Goal: Check status: Check status

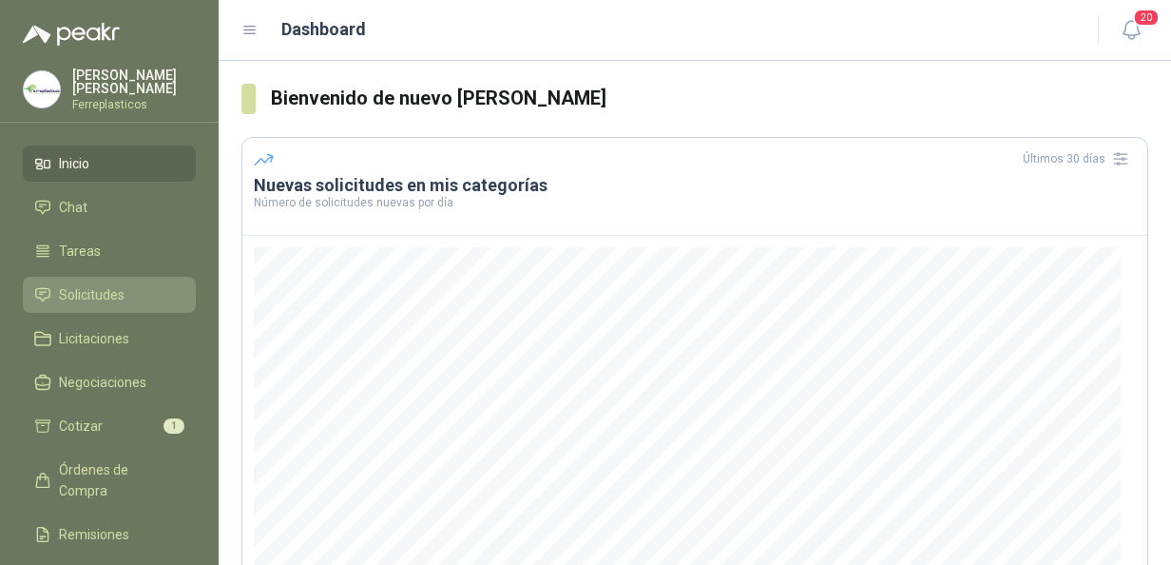
click at [80, 295] on span "Solicitudes" at bounding box center [92, 294] width 66 height 21
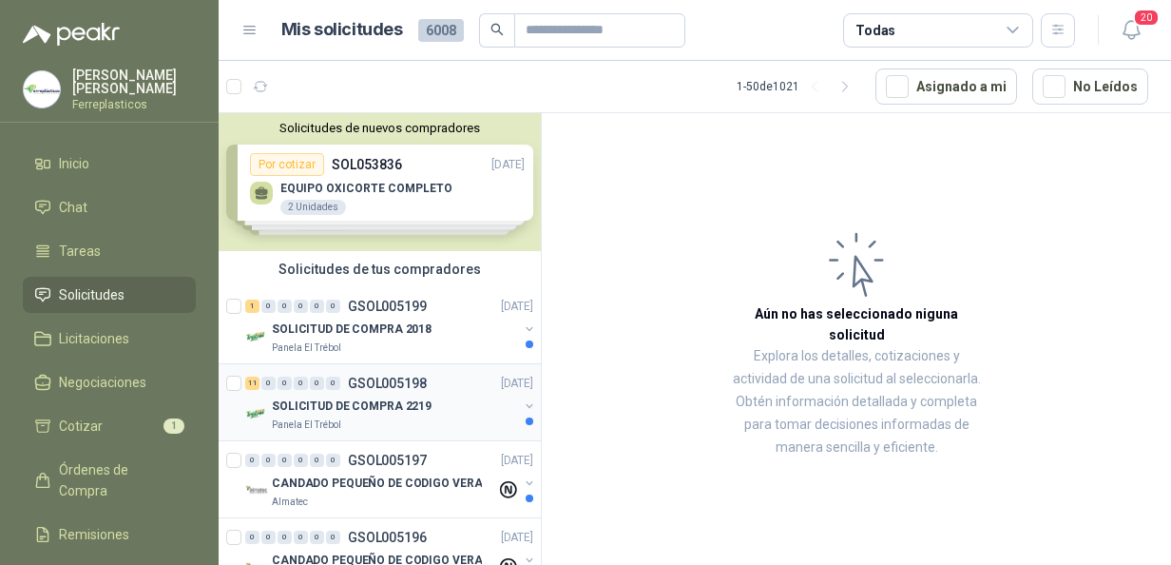
click at [347, 403] on p "SOLICITUD DE COMPRA 2219" at bounding box center [352, 406] width 160 height 18
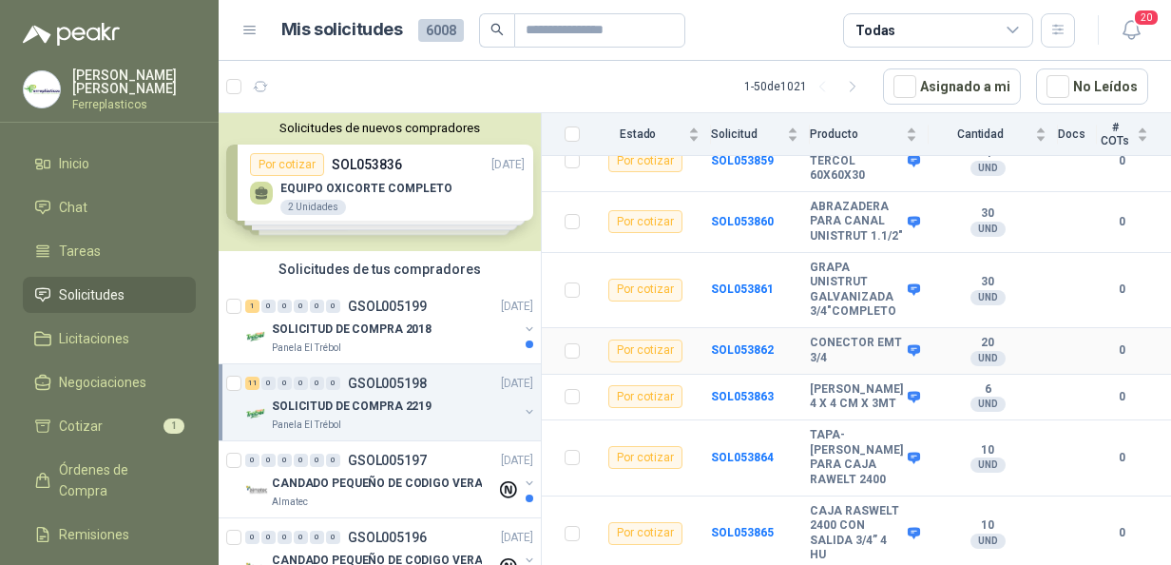
scroll to position [510, 0]
click at [377, 327] on p "SOLICITUD DE COMPRA 2018" at bounding box center [352, 329] width 160 height 18
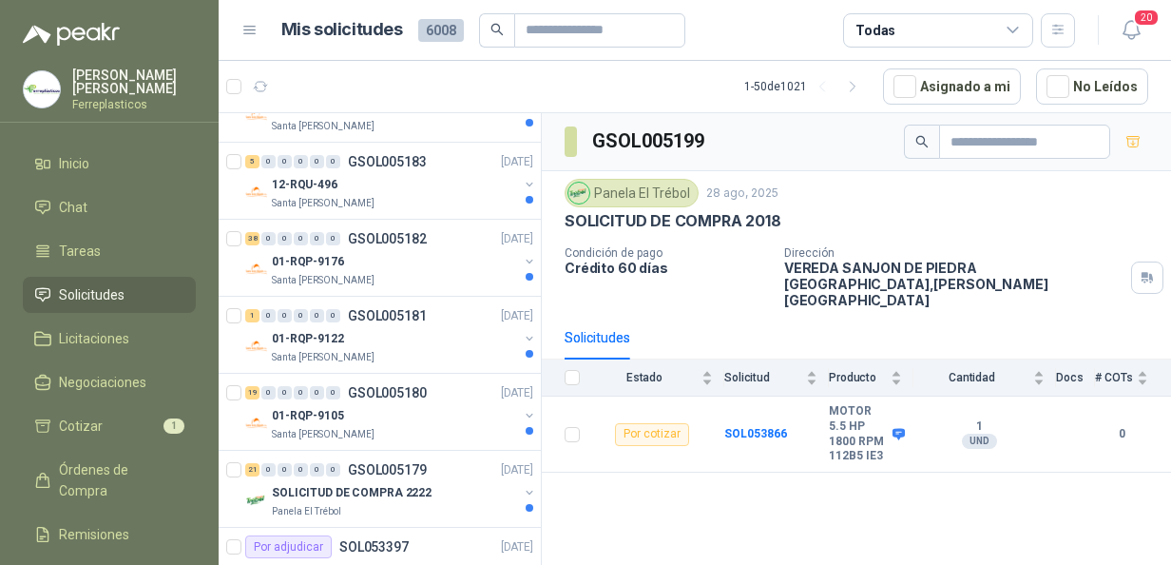
scroll to position [856, 0]
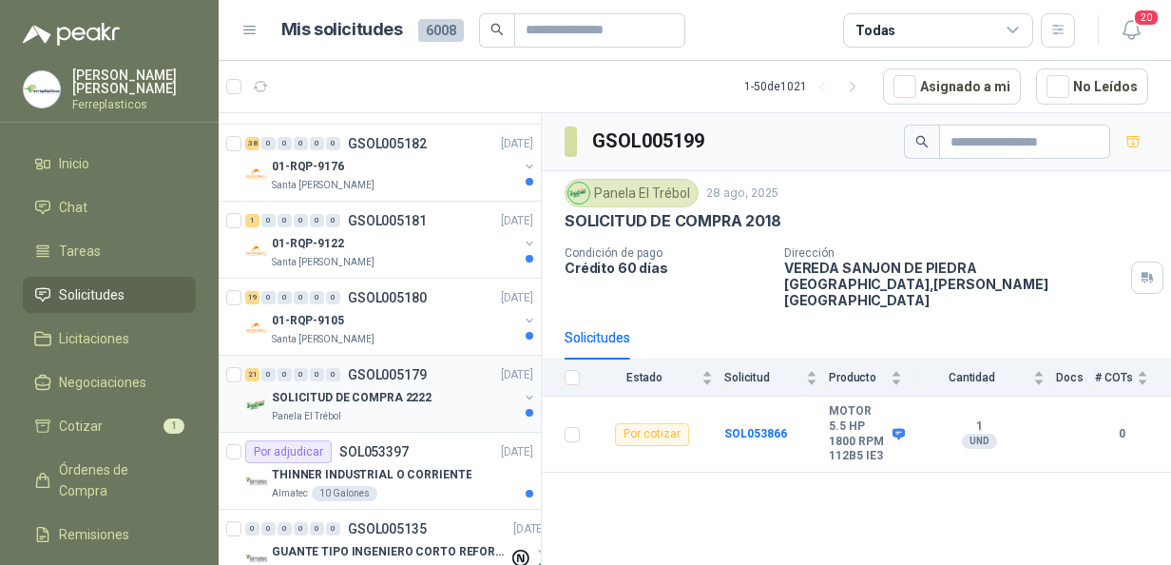
click at [351, 399] on p "SOLICITUD DE COMPRA 2222" at bounding box center [352, 398] width 160 height 18
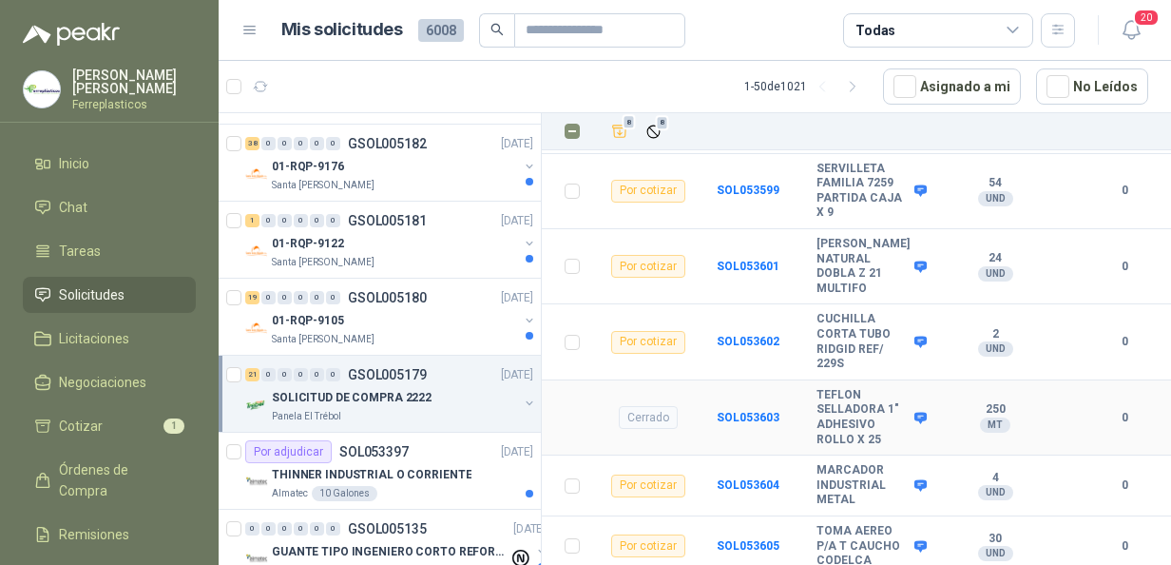
scroll to position [1155, 0]
